Goal: Communication & Community: Ask a question

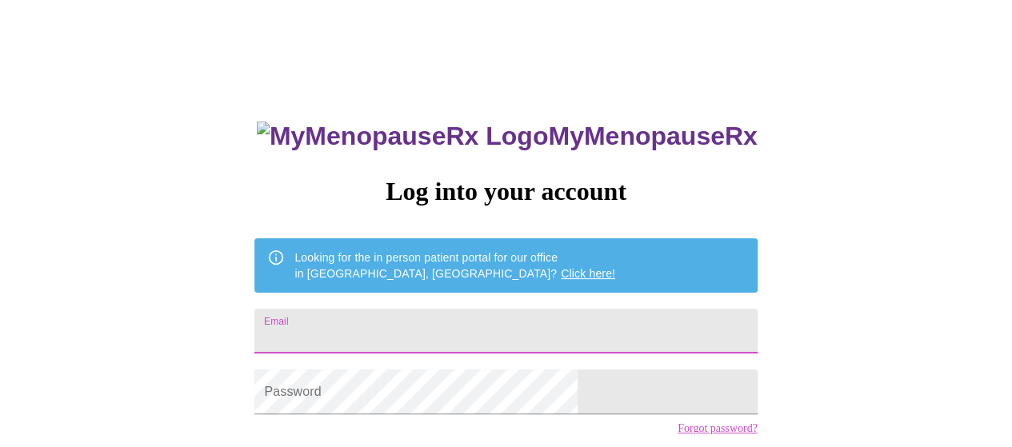
click at [431, 322] on input "Email" at bounding box center [505, 331] width 502 height 45
type input "[EMAIL_ADDRESS][DOMAIN_NAME]"
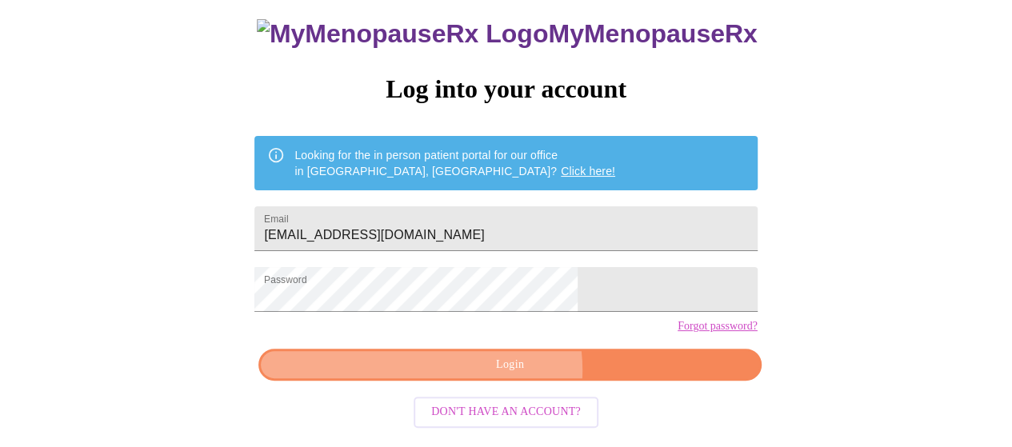
click at [501, 375] on span "Login" at bounding box center [510, 365] width 466 height 20
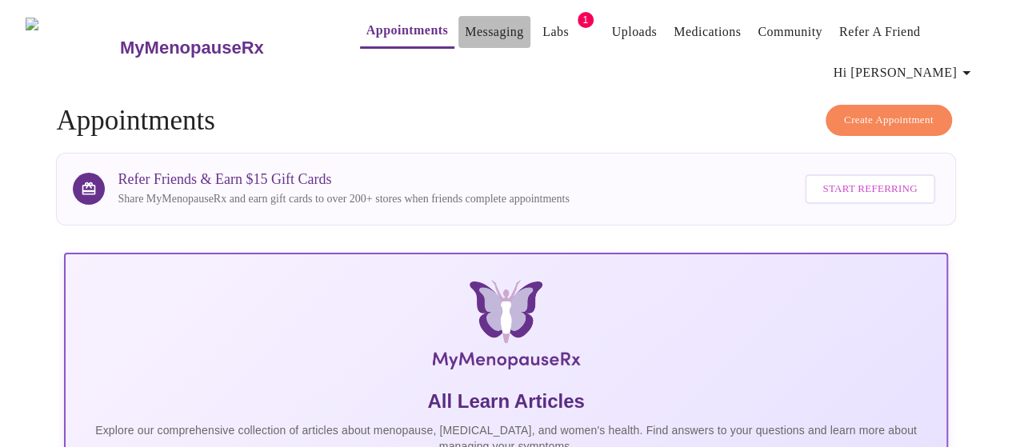
click at [465, 31] on link "Messaging" at bounding box center [494, 32] width 58 height 22
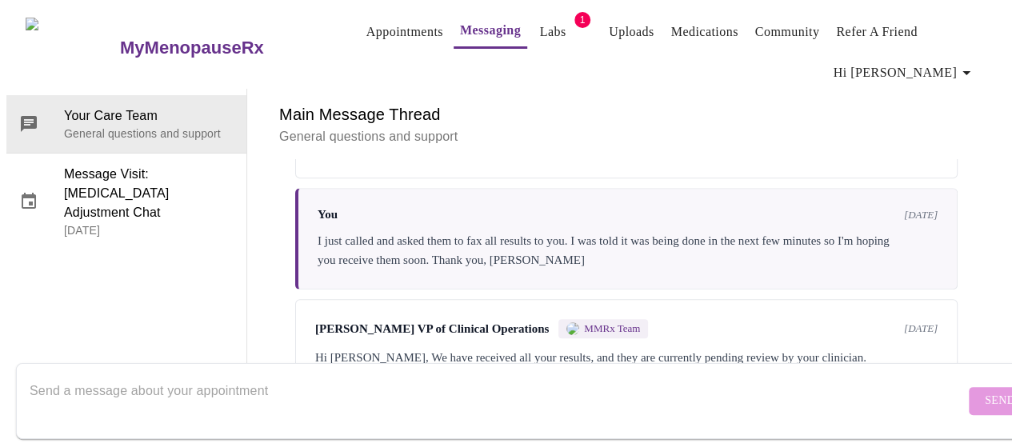
scroll to position [3546, 0]
click at [167, 375] on textarea "Send a message about your appointment" at bounding box center [497, 400] width 935 height 51
type textarea "L"
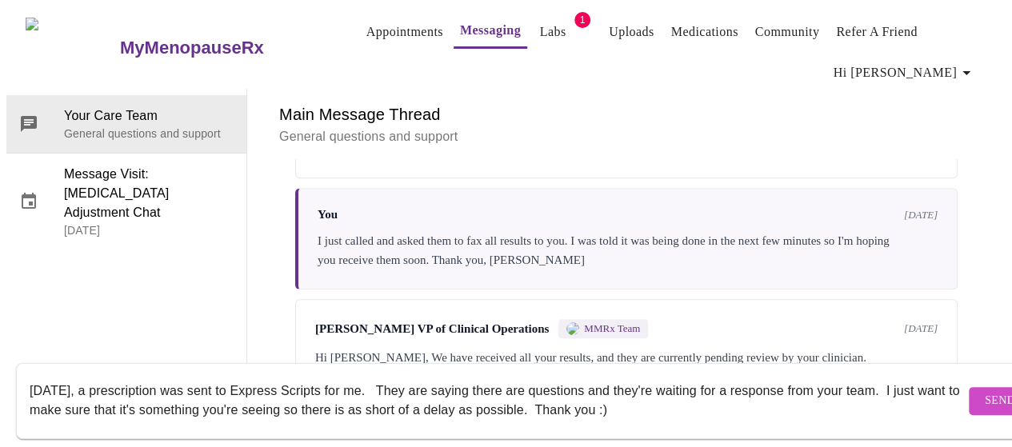
click at [440, 378] on textarea "[DATE], a prescription was sent to Express Scripts for me. They are saying ther…" at bounding box center [497, 400] width 935 height 51
type textarea "[DATE], a prescription was sent to Express Scripts for me. Express Scripts is s…"
click at [985, 391] on span "Send" at bounding box center [1000, 401] width 30 height 20
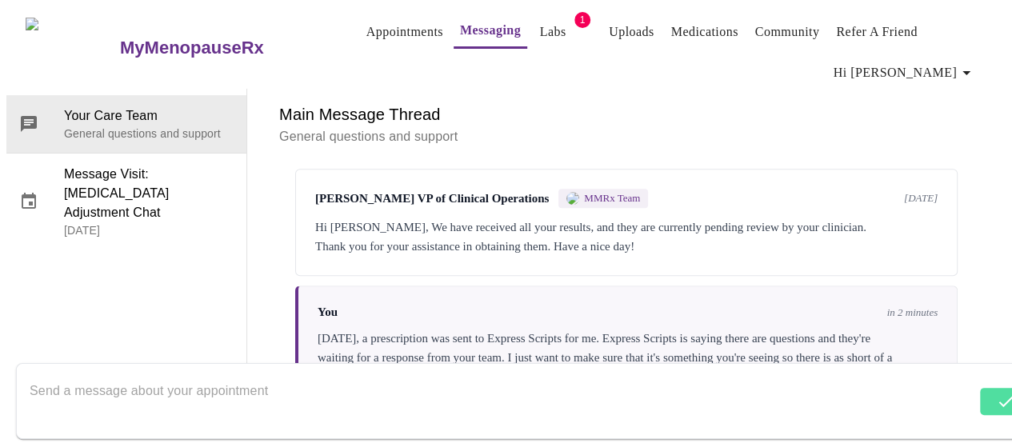
scroll to position [3680, 0]
